Goal: Information Seeking & Learning: Learn about a topic

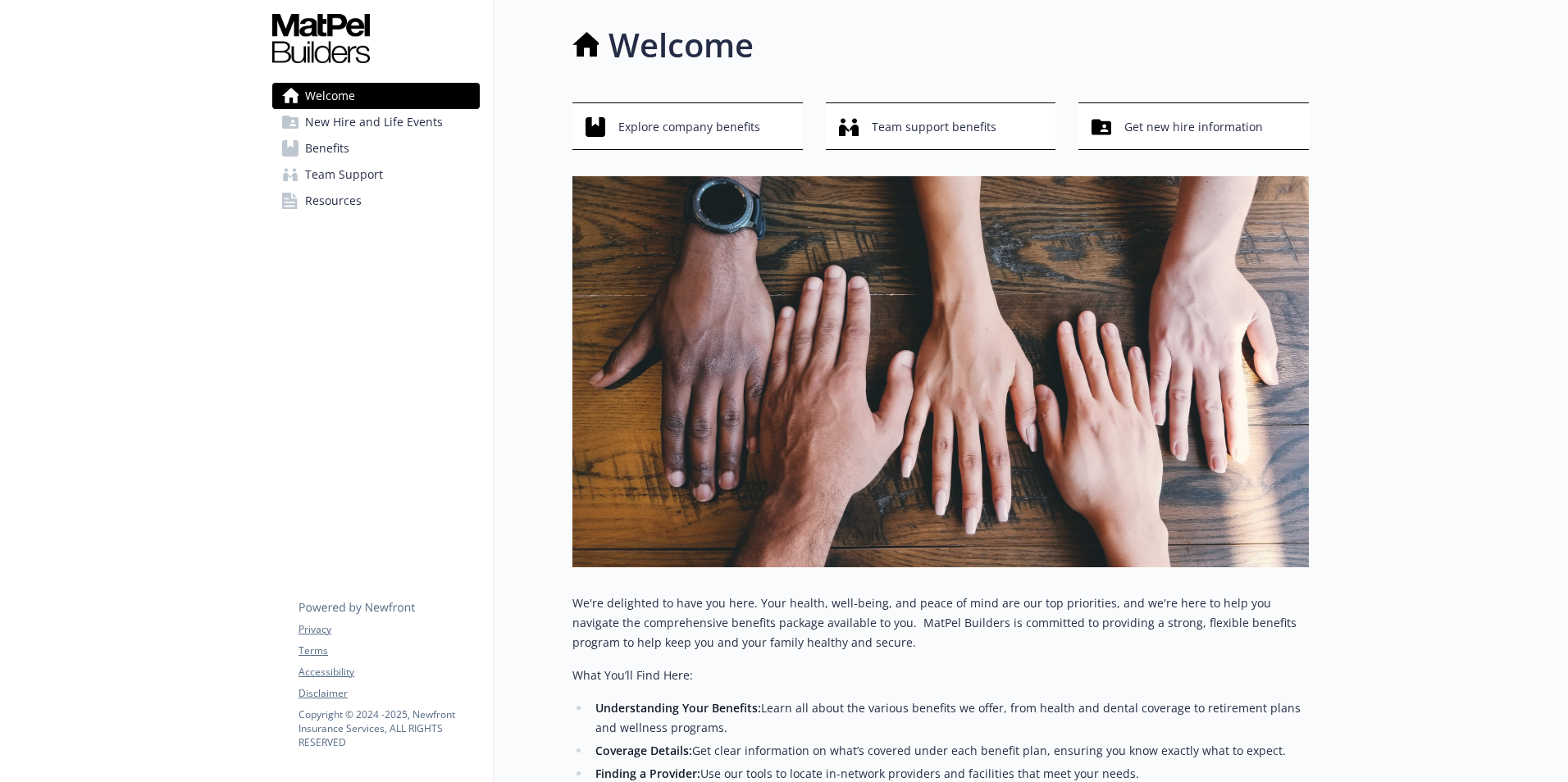
click at [373, 146] on link "Benefits" at bounding box center [376, 149] width 208 height 27
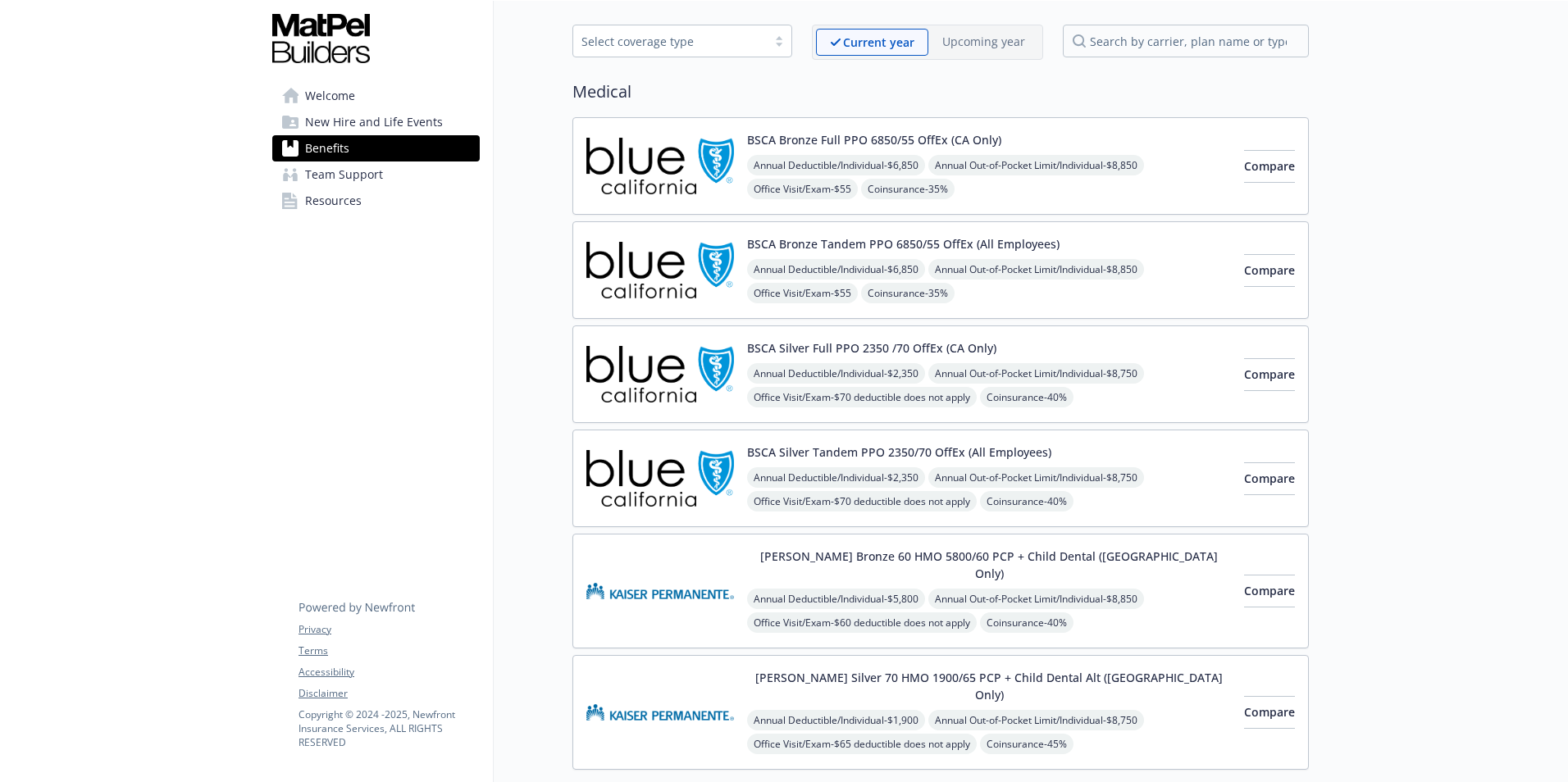
scroll to position [164, 0]
